Goal: Information Seeking & Learning: Learn about a topic

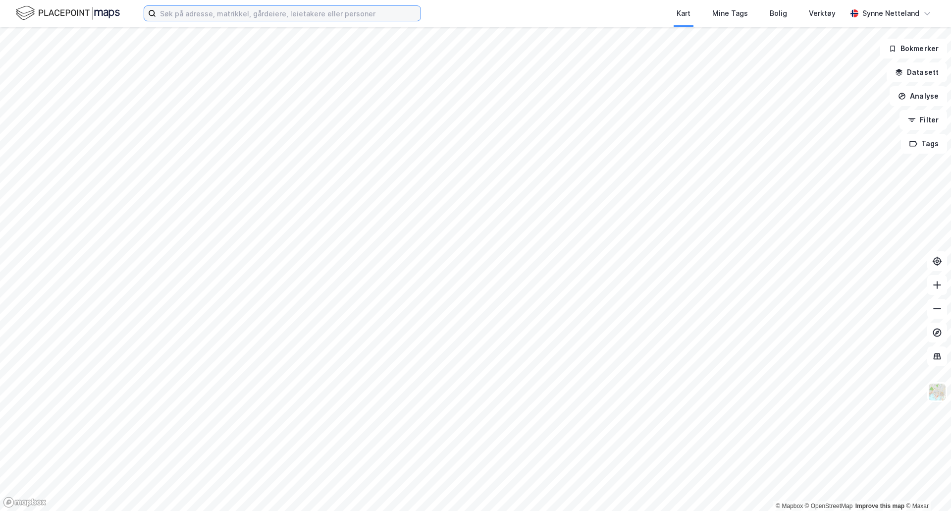
click at [300, 12] on input at bounding box center [288, 13] width 265 height 15
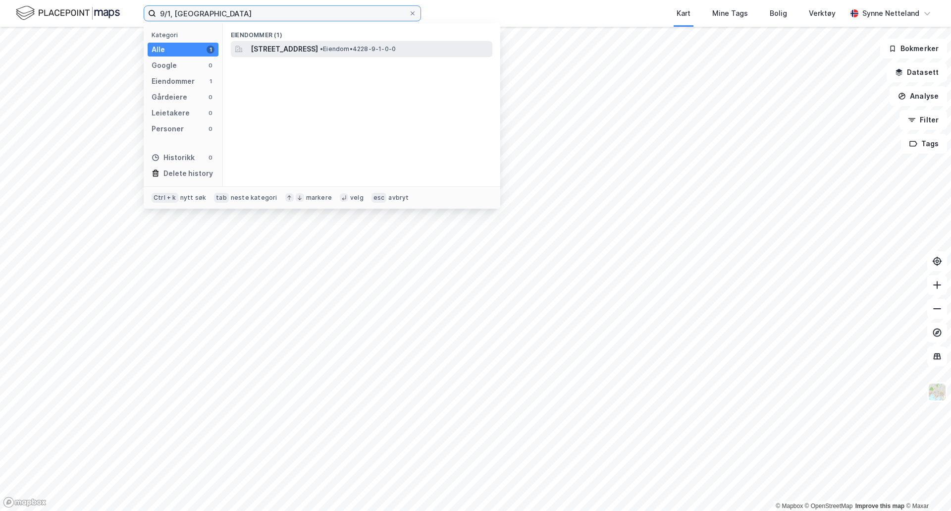
type input "9/1, [GEOGRAPHIC_DATA]"
click at [293, 41] on div "[STREET_ADDRESS] • Eiendom • 4228-9-1-0-0" at bounding box center [362, 49] width 262 height 16
